Goal: Task Accomplishment & Management: Use online tool/utility

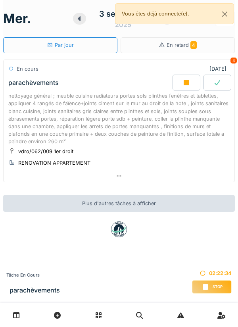
click at [175, 107] on div "nettoyage général ; meuble cuisine radiateurs portes sols plinthes fenêtres et …" at bounding box center [119, 118] width 222 height 53
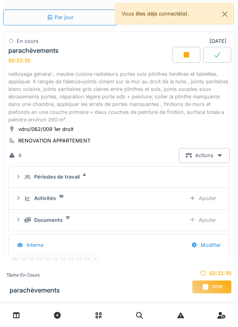
scroll to position [53, 0]
click at [208, 214] on div "Ajouter" at bounding box center [203, 220] width 41 height 15
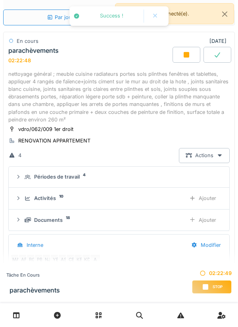
click at [208, 219] on div "Ajouter" at bounding box center [203, 220] width 41 height 15
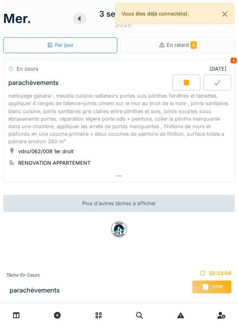
click at [181, 118] on div "nettoyage général ; meuble cuisine radiateurs portes sols plinthes fenêtres et …" at bounding box center [119, 118] width 222 height 53
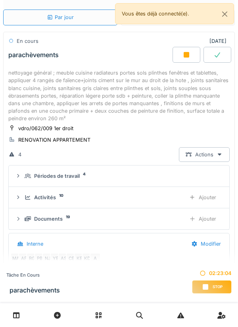
scroll to position [53, 0]
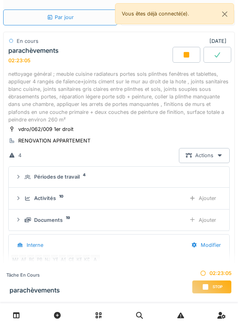
click at [199, 218] on div "Ajouter" at bounding box center [203, 220] width 41 height 15
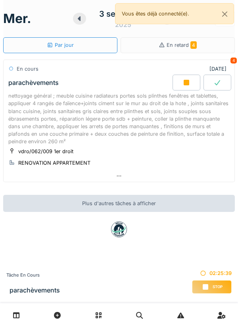
click at [191, 122] on div "nettoyage général ; meuble cuisine radiateurs portes sols plinthes fenêtres et …" at bounding box center [119, 118] width 222 height 53
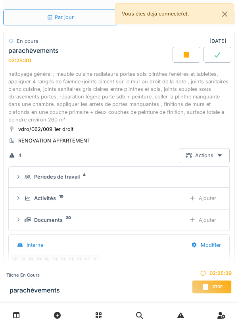
scroll to position [53, 0]
click at [199, 224] on div "Ajouter" at bounding box center [203, 220] width 41 height 15
click at [200, 220] on div "Ajouter" at bounding box center [203, 220] width 41 height 15
click at [201, 223] on div "Ajouter" at bounding box center [203, 220] width 41 height 15
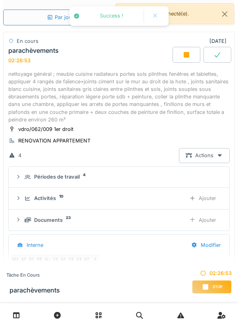
click at [207, 222] on div "Ajouter" at bounding box center [203, 220] width 41 height 15
